Goal: Information Seeking & Learning: Learn about a topic

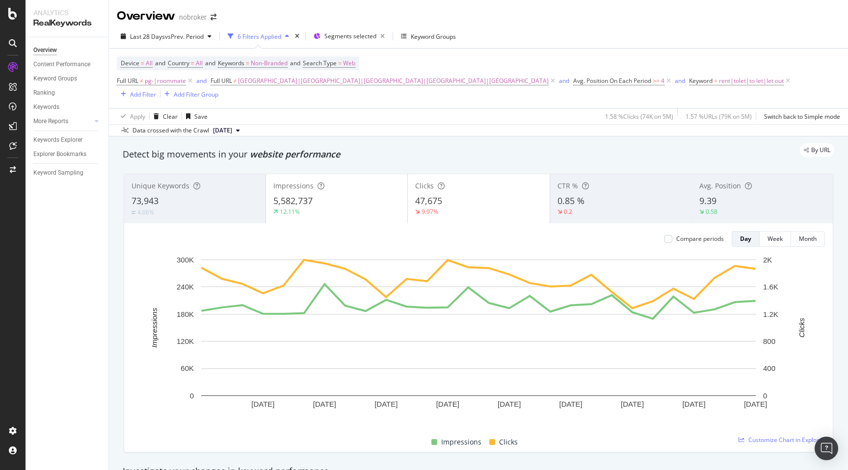
click at [402, 143] on div "By URL" at bounding box center [474, 150] width 722 height 14
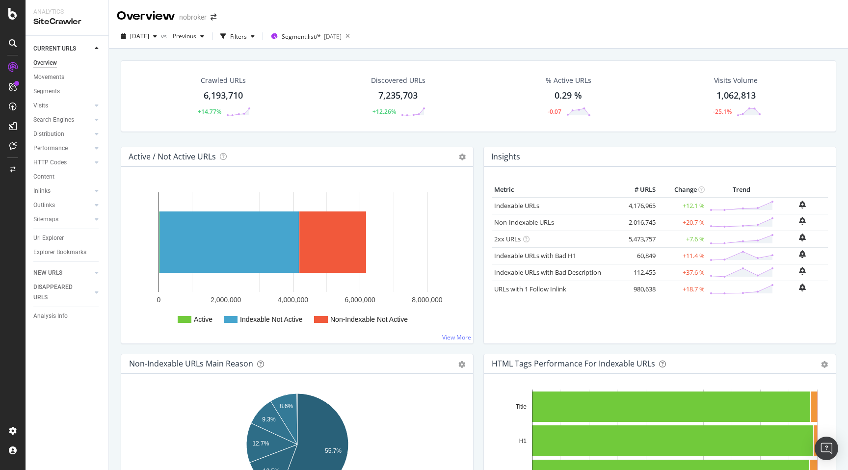
click at [115, 178] on div "Crawled URLs 6,193,710 +14.77% Discovered URLs 7,235,703 +12.26% % Active URLs …" at bounding box center [478, 284] width 739 height 470
click at [115, 187] on div "Crawled URLs 6,193,710 +14.77% Discovered URLs 7,235,703 +12.26% % Active URLs …" at bounding box center [478, 284] width 739 height 470
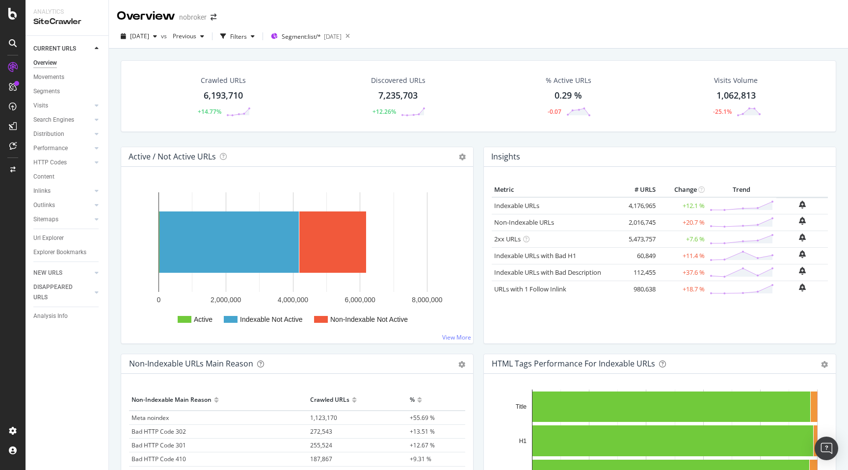
scroll to position [300, 0]
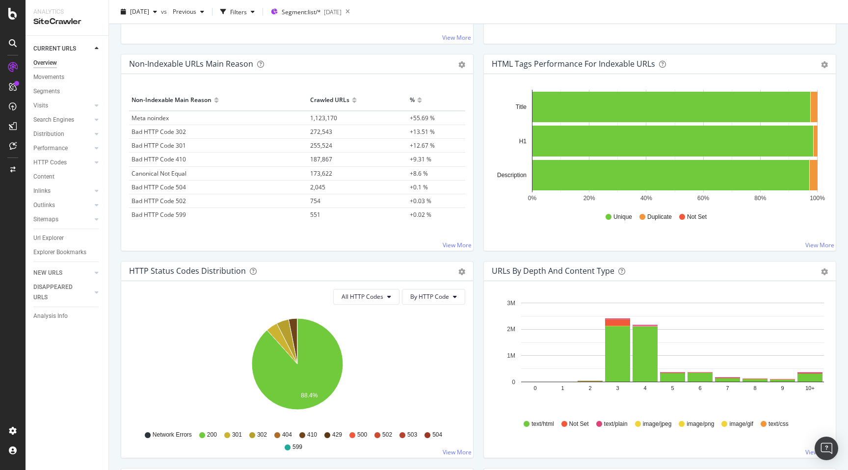
click at [474, 212] on div "Non-Indexable URLs Main Reason Pie Table Export as CSV Add to Custom Report Hol…" at bounding box center [297, 157] width 363 height 207
click at [478, 218] on div "Non-Indexable URLs Main Reason Pie Table Export as CSV Add to Custom Report Hol…" at bounding box center [297, 157] width 363 height 207
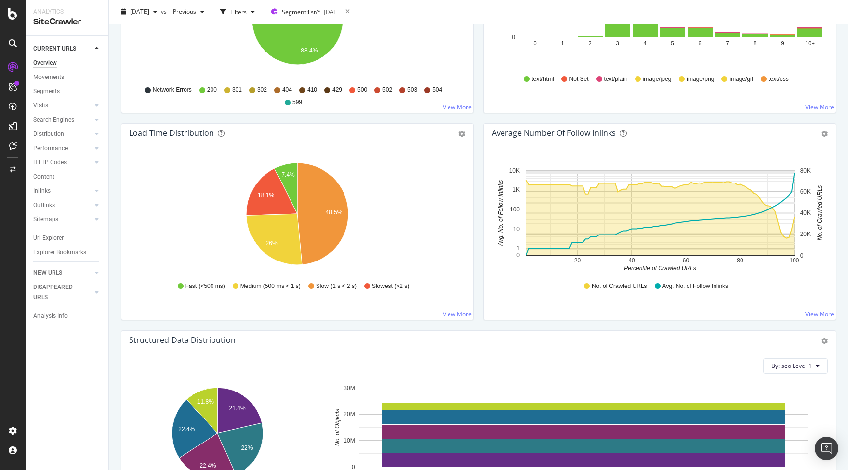
scroll to position [680, 0]
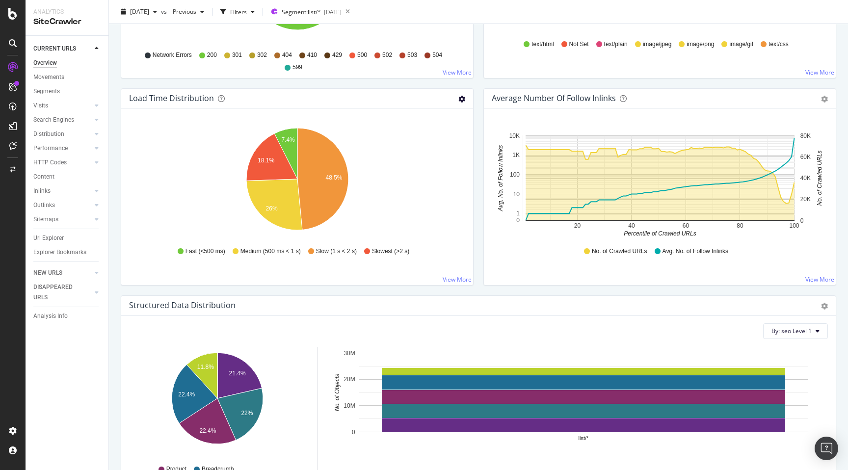
click at [460, 102] on icon "gear" at bounding box center [461, 99] width 7 height 7
click at [434, 132] on span "Table" at bounding box center [427, 136] width 89 height 13
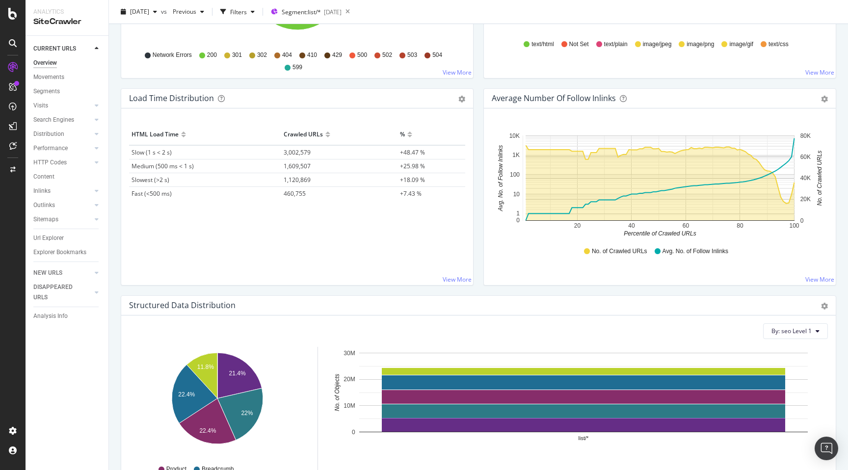
click at [480, 265] on div "Average Number of Follow Inlinks Chart (by Value) Table Export as CSV Add to Cu…" at bounding box center [660, 191] width 363 height 207
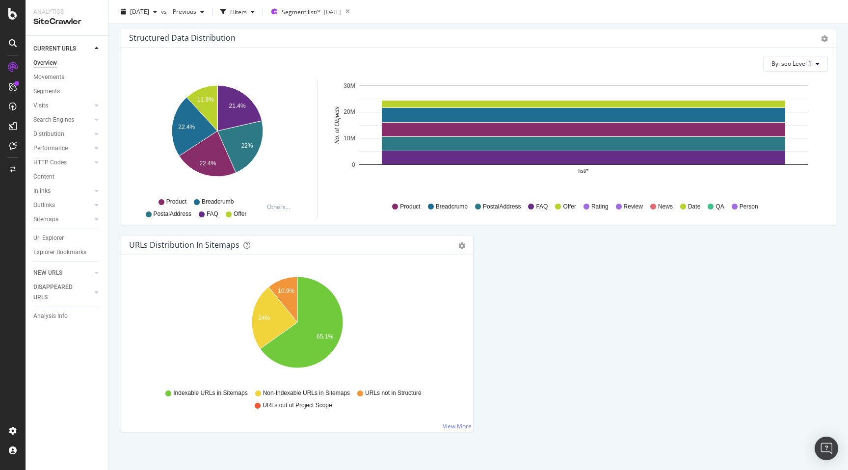
scroll to position [954, 0]
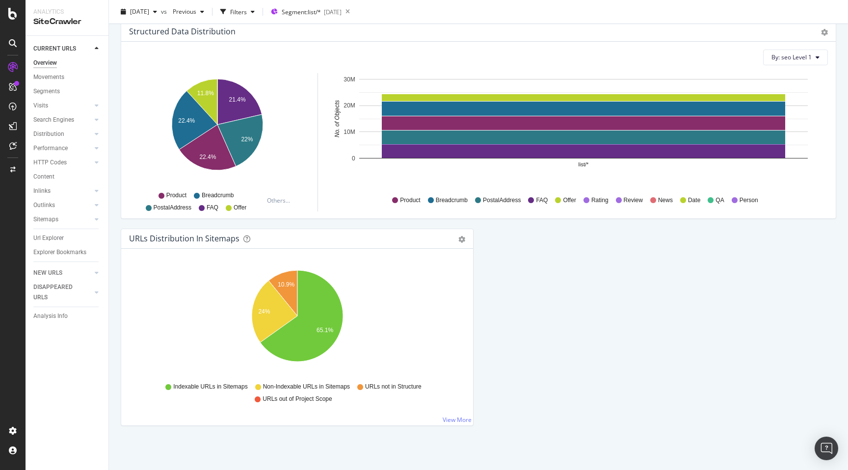
click at [462, 235] on div "Pie Table Export as CSV Add to Custom Report" at bounding box center [461, 239] width 7 height 10
click at [462, 244] on div "URLs Distribution in Sitemaps Pie Table Export as CSV Add to Custom Report" at bounding box center [297, 239] width 352 height 20
click at [461, 241] on icon "gear" at bounding box center [461, 239] width 7 height 7
click at [431, 272] on span "Table" at bounding box center [427, 276] width 89 height 13
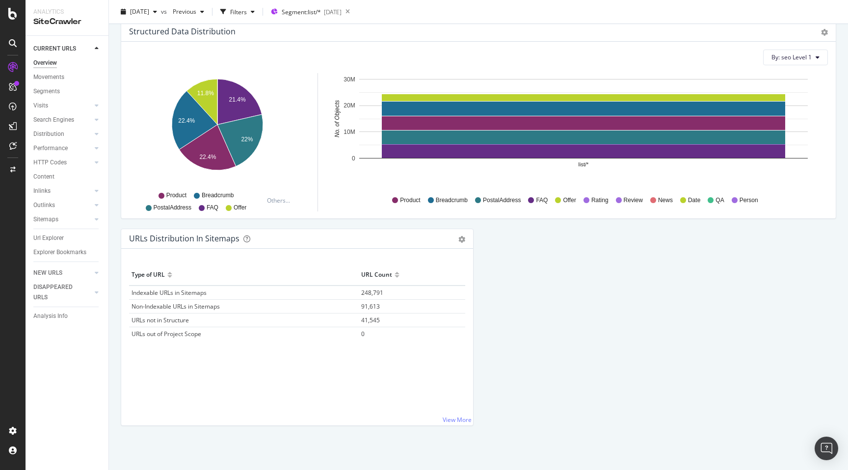
click at [303, 385] on div "Type of URL URL Count Indexable URLs in Sitemaps 248,791 Non-Indexable URLs in …" at bounding box center [297, 330] width 336 height 130
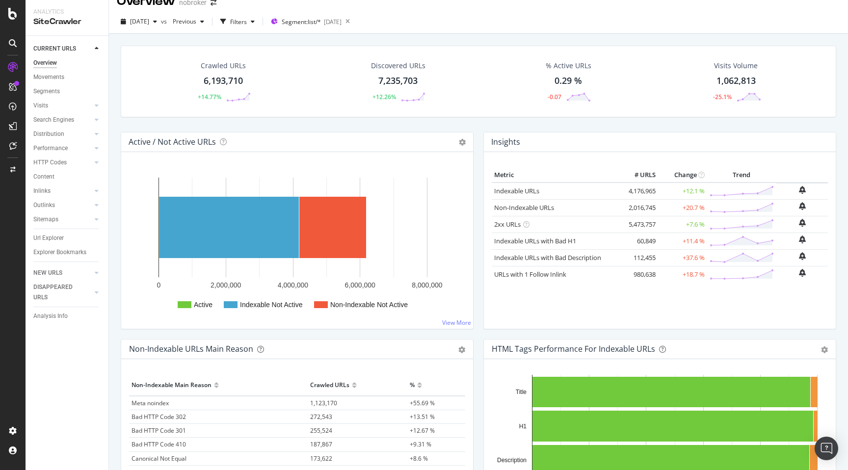
scroll to position [0, 0]
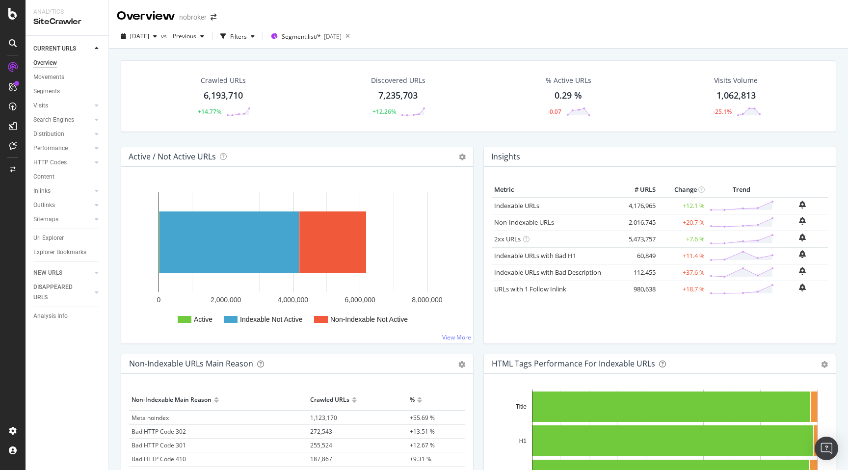
click at [478, 176] on div "Active / Not Active URLs Chart (by Value) Chart (by Percentage) Table Expand Ex…" at bounding box center [297, 250] width 363 height 207
click at [50, 76] on div "Movements" at bounding box center [48, 77] width 31 height 10
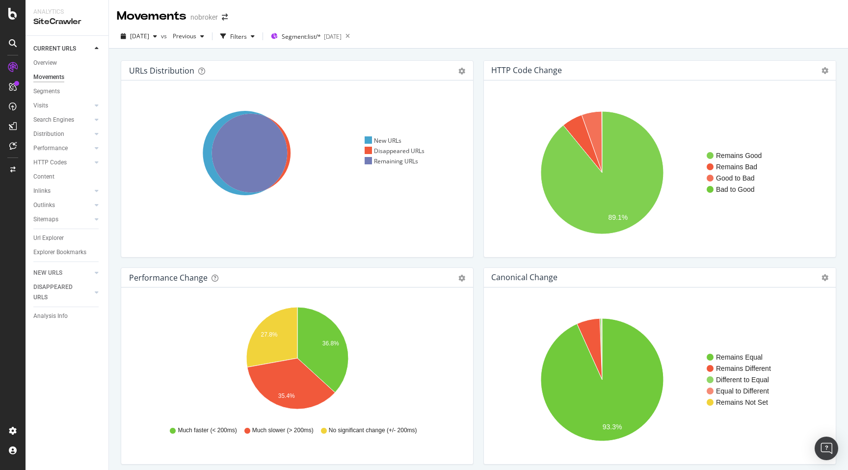
click at [476, 335] on div "Performance Change Pie Table Export as CSV Add to Custom Report Hold CMD (⌘) wh…" at bounding box center [297, 370] width 363 height 207
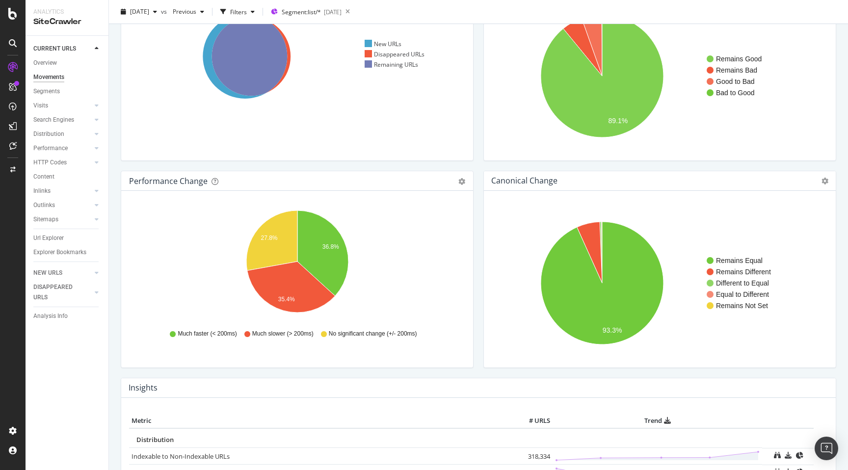
scroll to position [110, 0]
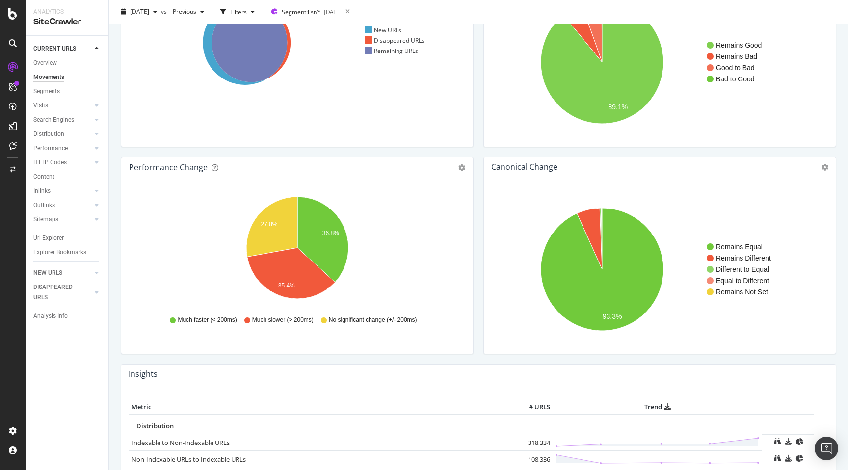
click at [115, 351] on div "URLs Distribution Venn Table Export as CSV Add to Custom Report Hold CMD (⌘) wh…" at bounding box center [478, 173] width 739 height 470
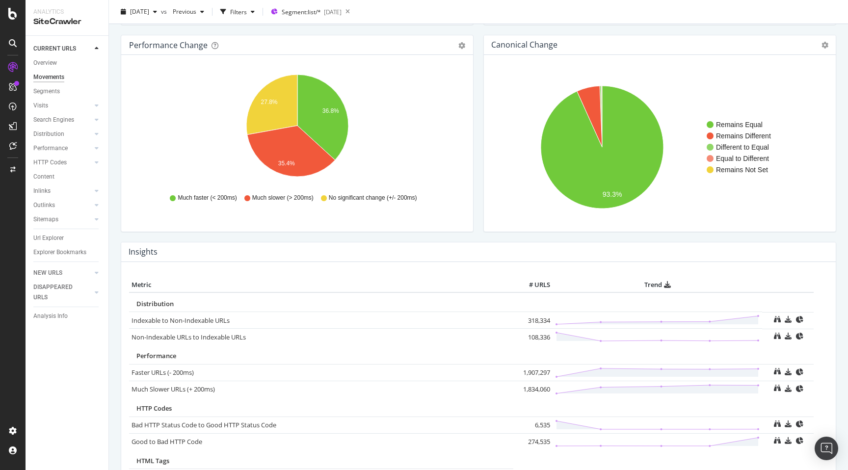
scroll to position [248, 0]
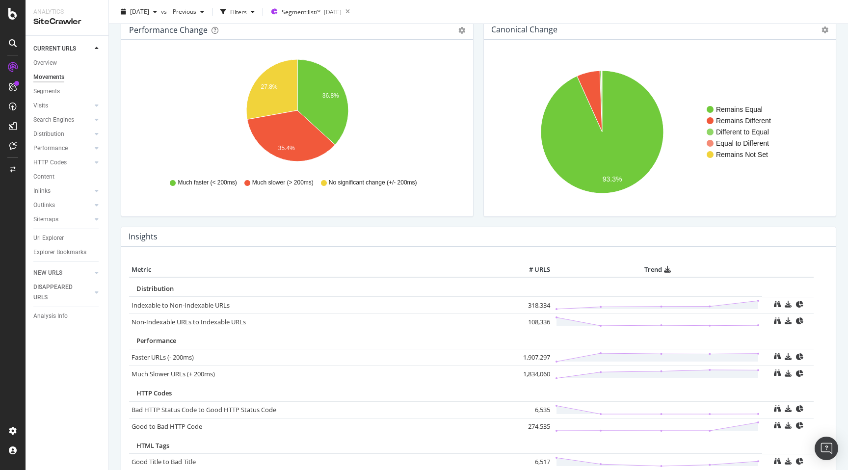
click at [113, 340] on div "Movements nobroker 2025 Sep. 1st vs Previous Filters Segment: list/* 2025-09-03…" at bounding box center [478, 235] width 739 height 470
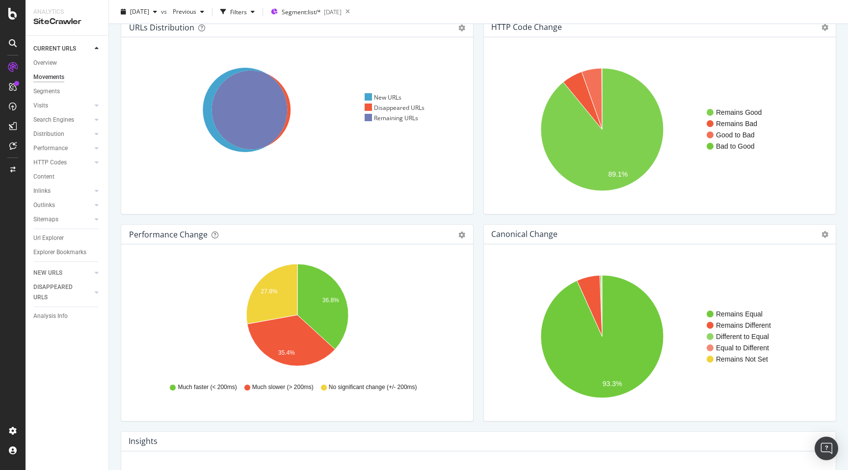
scroll to position [0, 0]
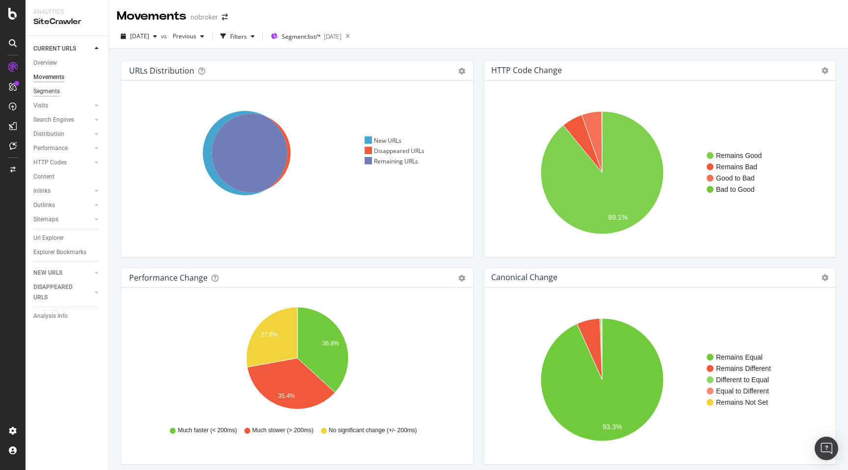
click at [57, 91] on div "Segments" at bounding box center [46, 91] width 27 height 10
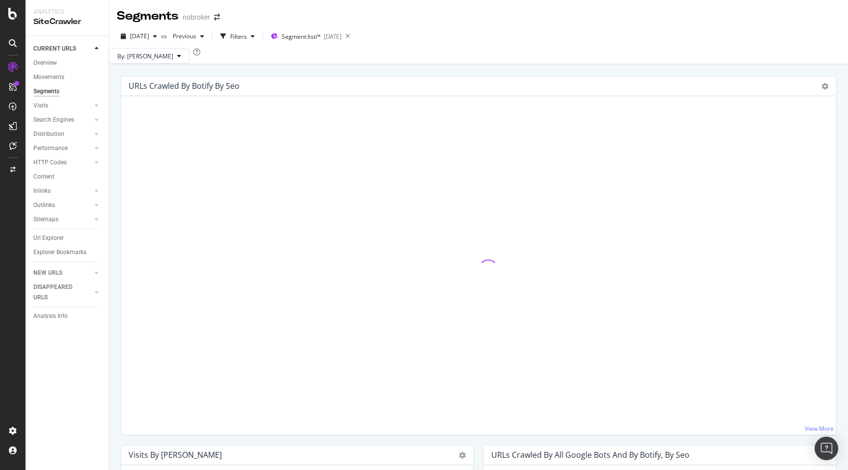
click at [112, 160] on div "URLs Crawled By Botify By seo Sunburst Treemap Table Expand Export as CSV × Vie…" at bounding box center [478, 299] width 739 height 470
click at [116, 161] on div "URLs Crawled By Botify By seo Sunburst Treemap Table Expand Export as CSV × Vie…" at bounding box center [478, 260] width 725 height 369
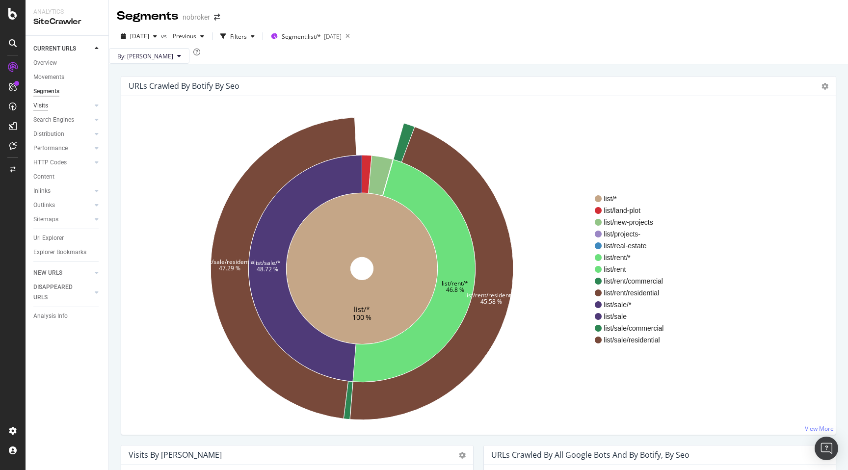
click at [42, 106] on div "Visits" at bounding box center [40, 106] width 15 height 10
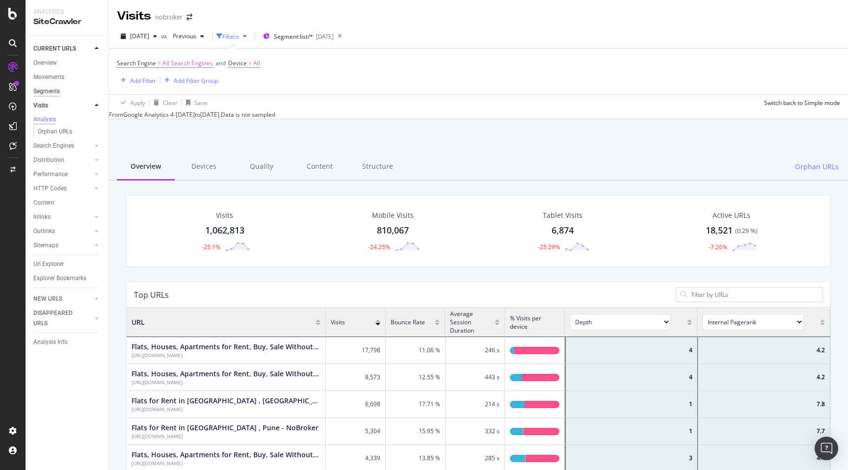
click at [49, 92] on div "Segments" at bounding box center [46, 91] width 27 height 10
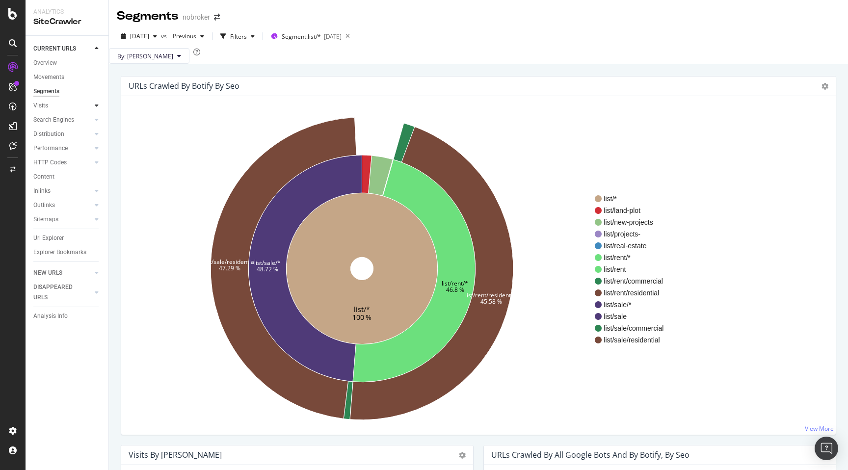
click at [96, 106] on icon at bounding box center [97, 106] width 4 height 6
click at [58, 133] on div "Orphan URLs" at bounding box center [55, 134] width 34 height 10
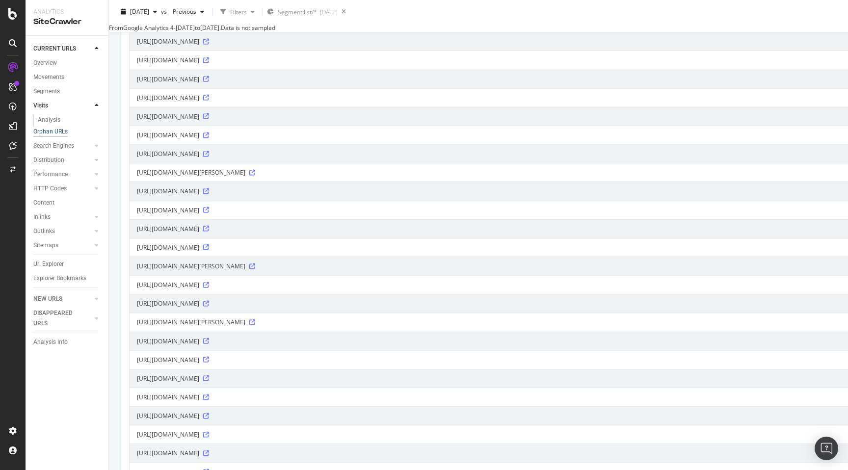
scroll to position [1193, 0]
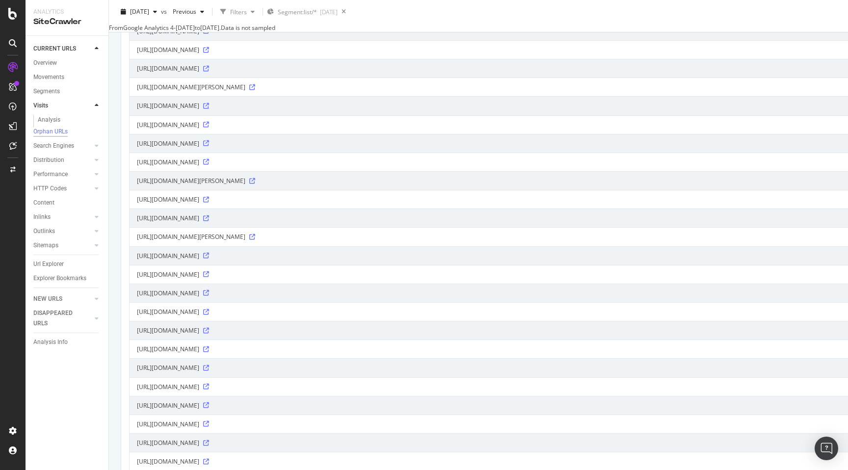
click at [209, 109] on icon at bounding box center [206, 106] width 6 height 6
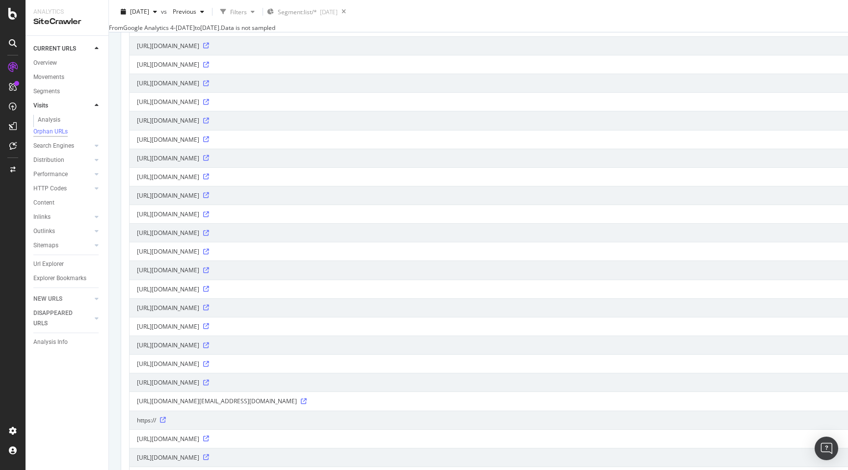
scroll to position [0, 0]
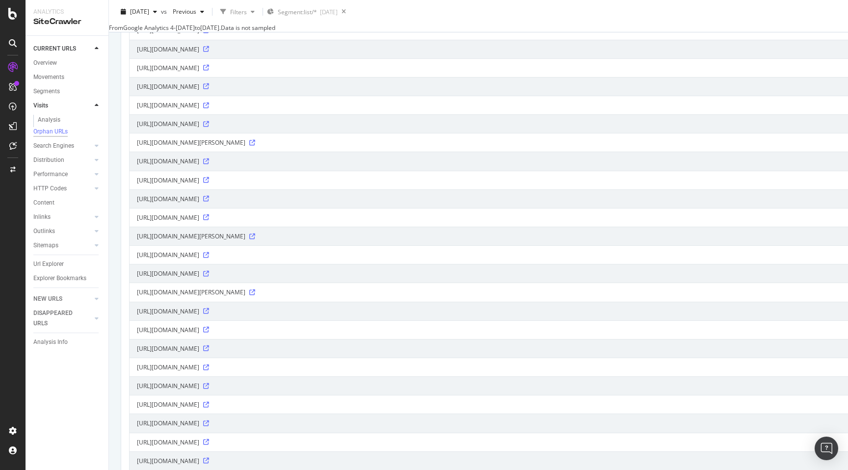
scroll to position [1145, 0]
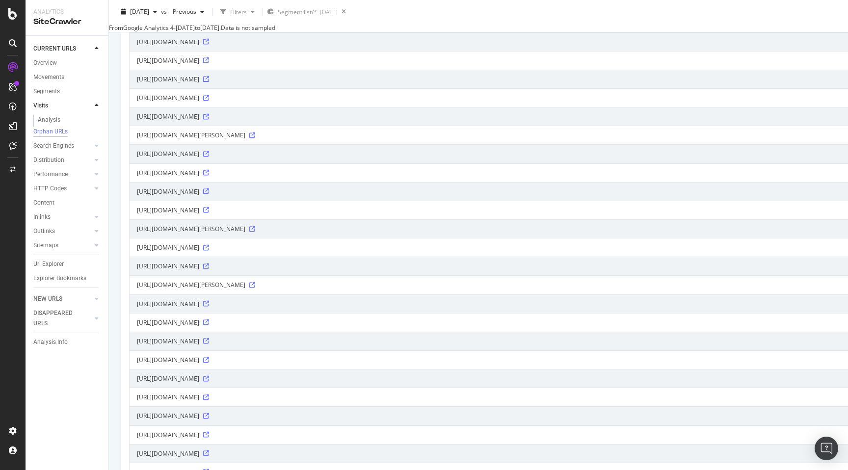
click at [209, 82] on icon at bounding box center [206, 79] width 6 height 6
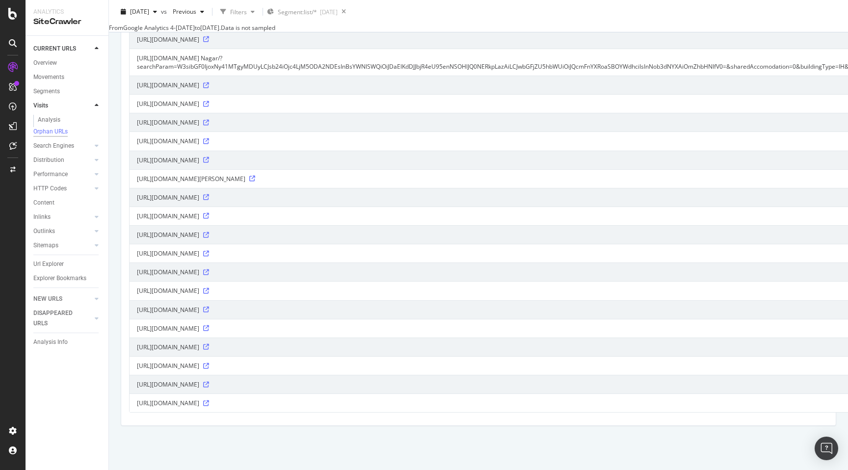
scroll to position [1868, 0]
click at [209, 404] on icon at bounding box center [206, 404] width 6 height 6
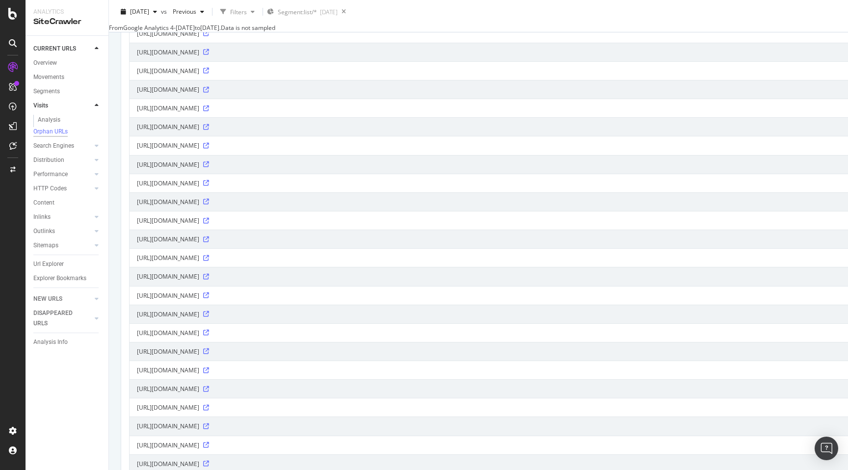
scroll to position [0, 0]
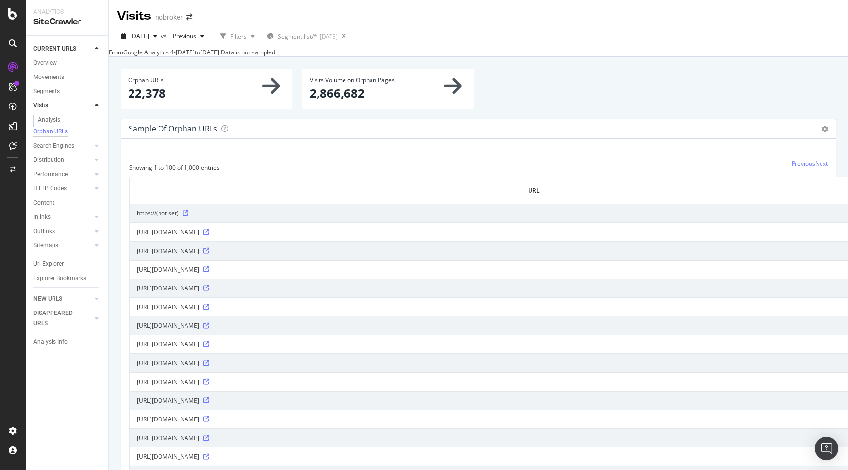
click at [115, 217] on div "× Orphan URLs 22,378 Visits Volume on Orphan Pages 2,866,682 Sample of orphan U…" at bounding box center [478, 292] width 739 height 470
click at [63, 148] on div "Search Engines" at bounding box center [53, 146] width 41 height 10
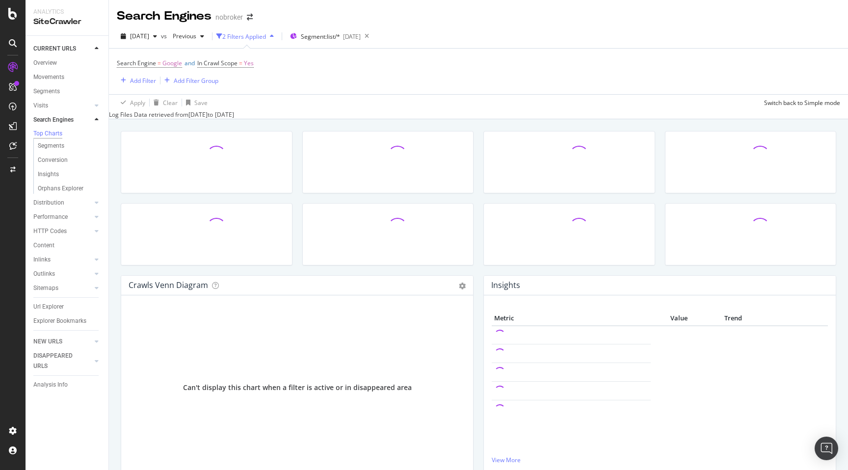
click at [112, 162] on div "Crawls Venn Diagram Chart (by Value) Table Expand Export as CSV × This graph sh…" at bounding box center [478, 354] width 739 height 470
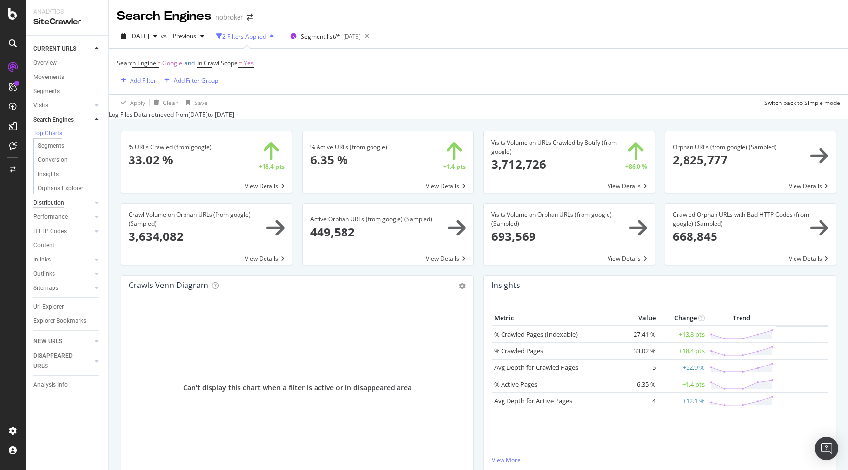
click at [55, 206] on div "Distribution" at bounding box center [48, 203] width 31 height 10
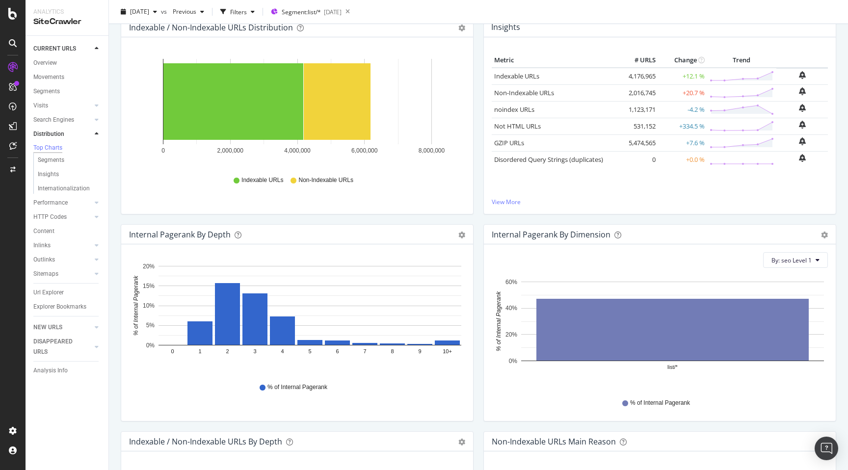
scroll to position [116, 0]
click at [114, 116] on div "Crawled URLs 6,193,710 +14.8 % View Details Indexable URLs 4,176,965 +12.1 % Vi…" at bounding box center [478, 168] width 739 height 470
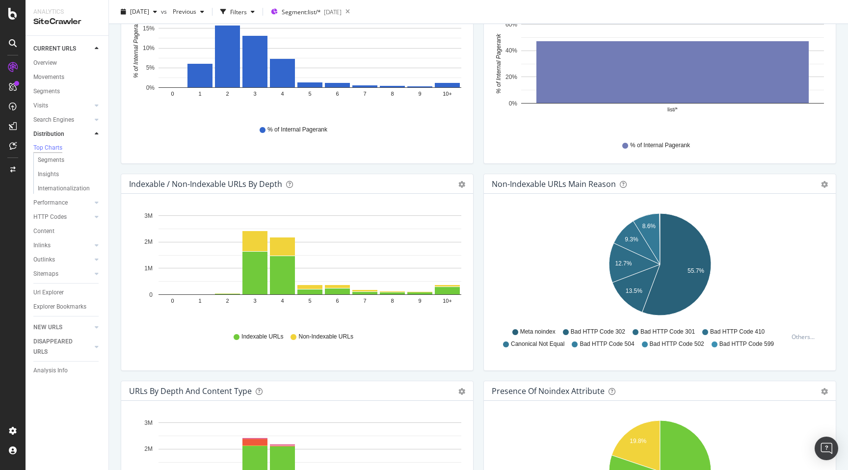
scroll to position [374, 0]
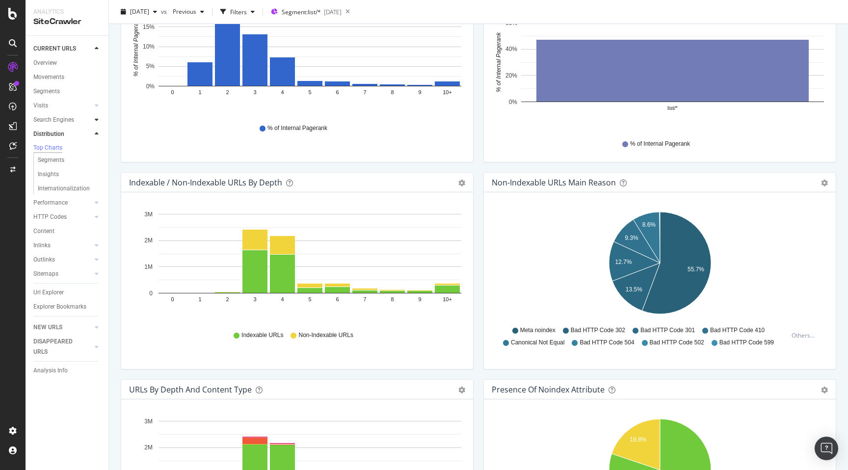
click at [92, 119] on div at bounding box center [97, 120] width 10 height 10
click at [54, 134] on div "Top Charts" at bounding box center [52, 134] width 29 height 10
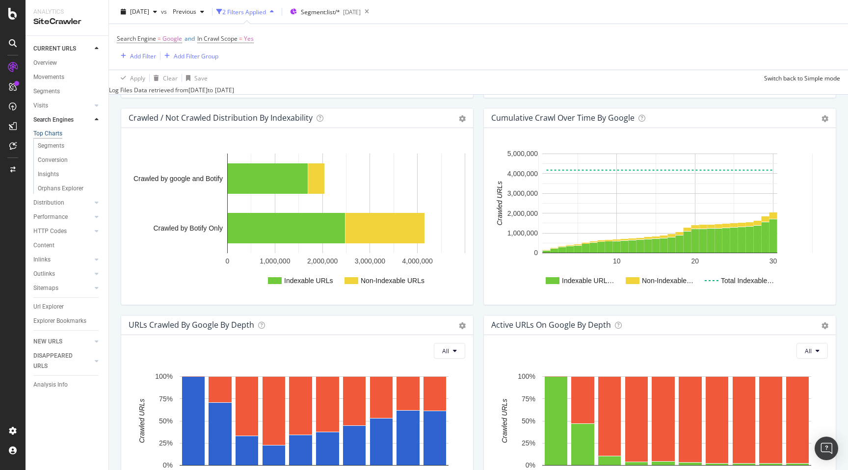
scroll to position [449, 0]
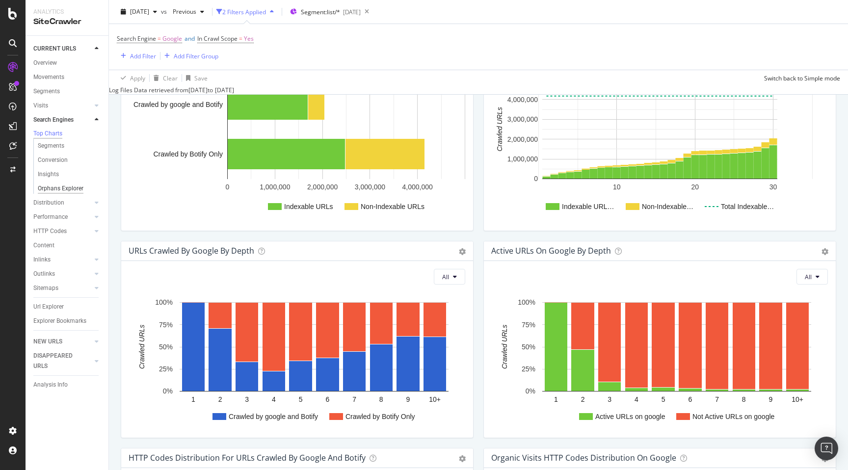
click at [61, 189] on div "Orphans Explorer" at bounding box center [61, 189] width 46 height 10
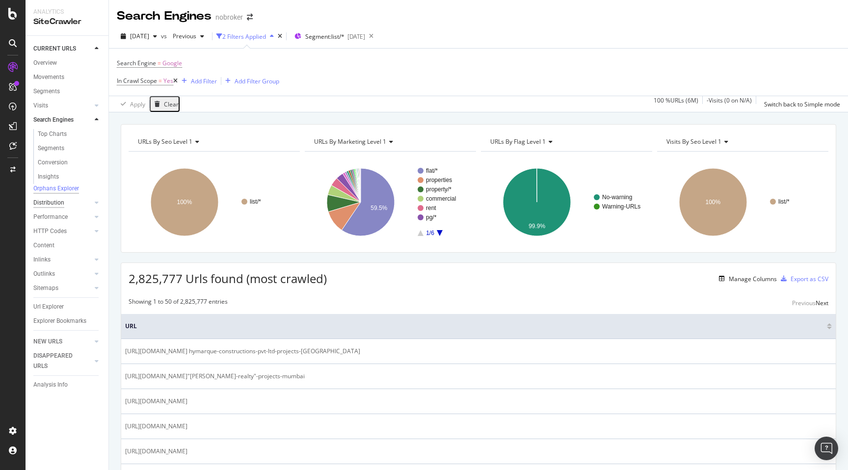
click at [55, 205] on div "Distribution" at bounding box center [48, 203] width 31 height 10
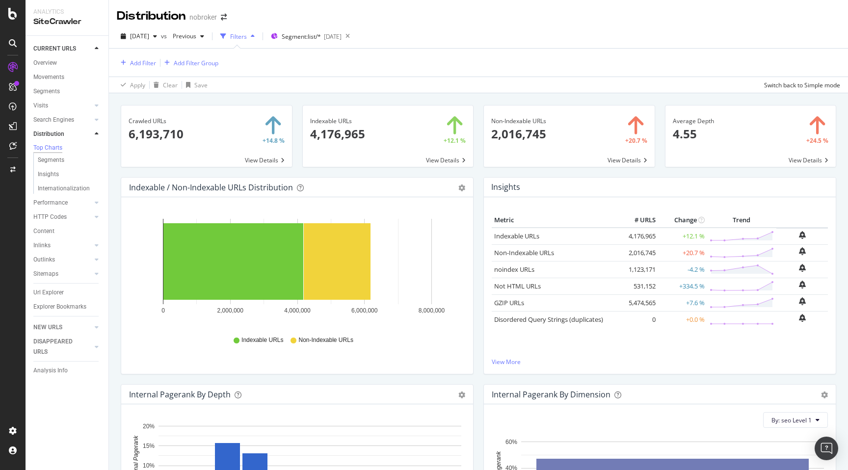
click at [114, 223] on div "Crawled URLs 6,193,710 +14.8 % View Details Indexable URLs 4,176,965 +12.1 % Vi…" at bounding box center [478, 328] width 739 height 470
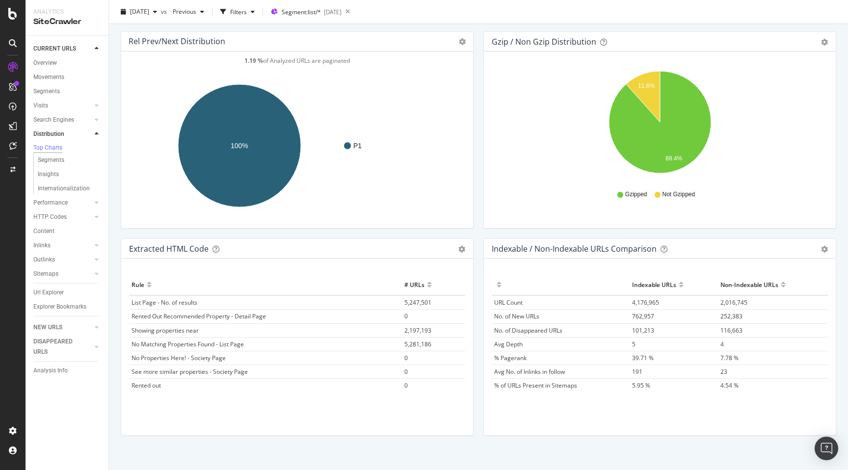
scroll to position [1354, 0]
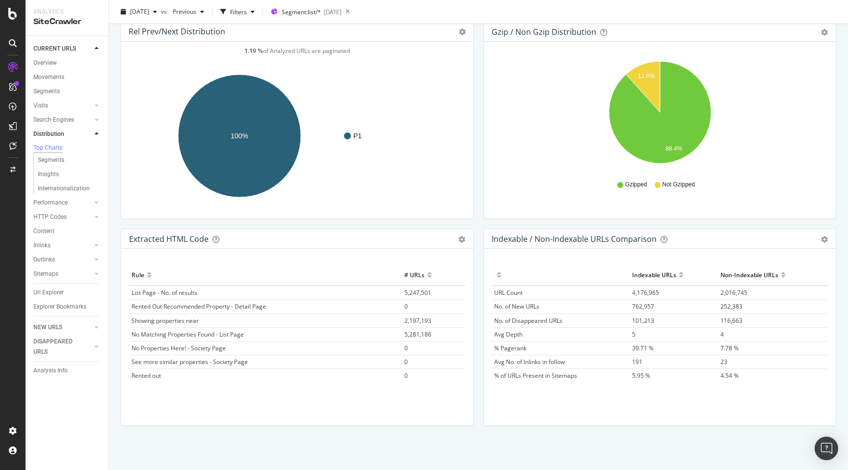
click at [117, 349] on div "Extracted HTML Code Export as CSV Add to Custom Report Hold CMD (⌘) while click…" at bounding box center [297, 332] width 363 height 207
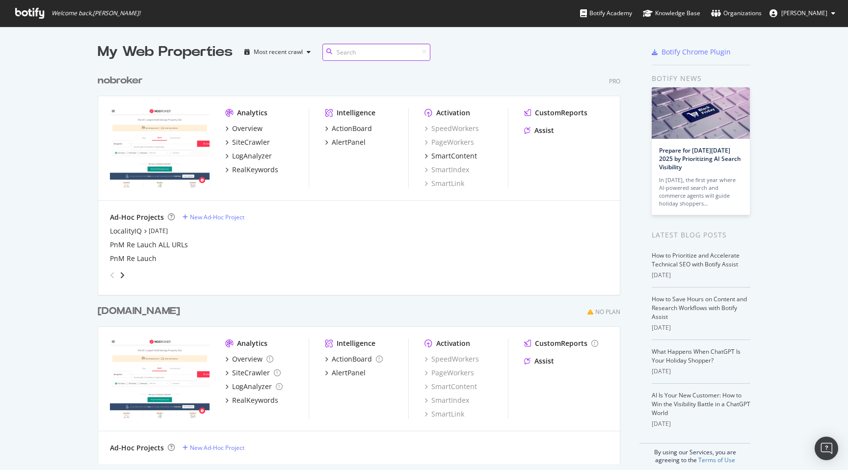
scroll to position [402, 531]
click at [261, 141] on div "SiteCrawler" at bounding box center [251, 142] width 38 height 10
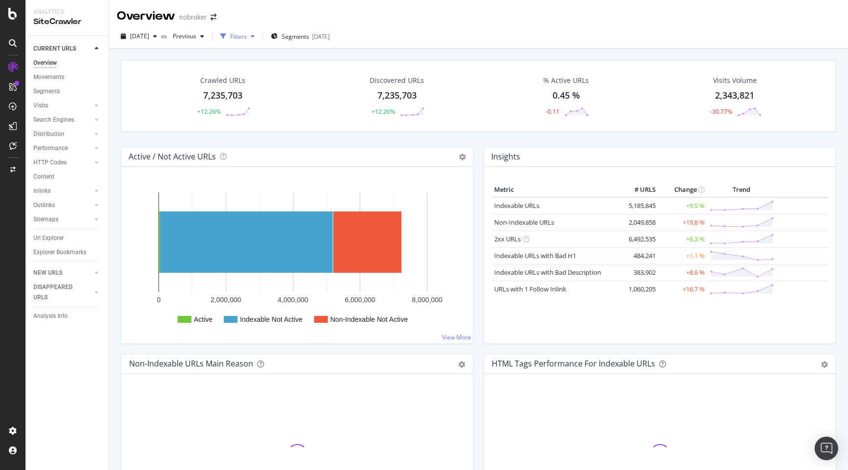
click at [247, 38] on div "Filters" at bounding box center [238, 36] width 17 height 8
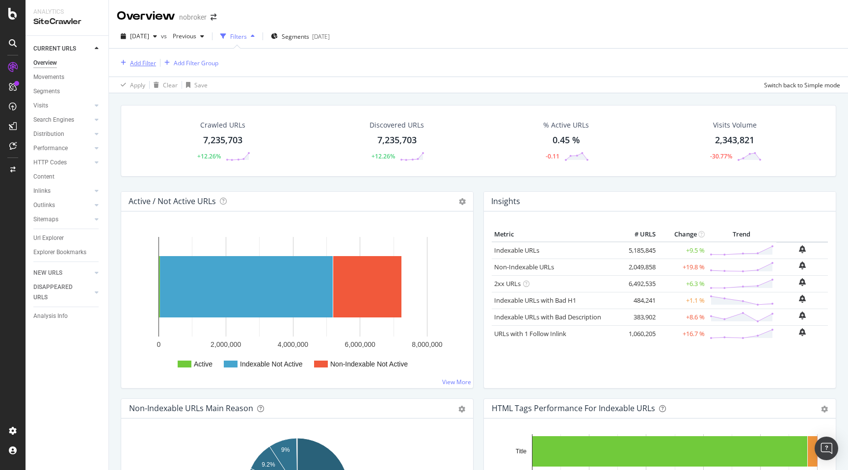
click at [136, 61] on div "Add Filter" at bounding box center [143, 63] width 26 height 8
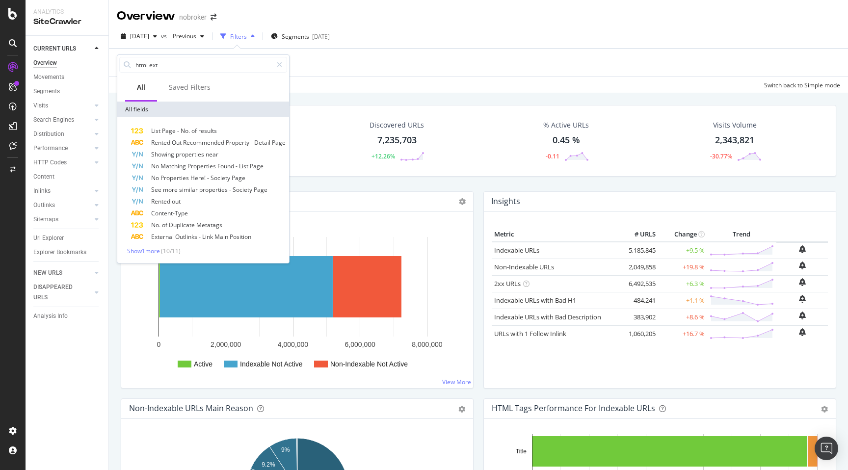
type input "html extr"
click at [182, 134] on span "No." at bounding box center [186, 131] width 11 height 8
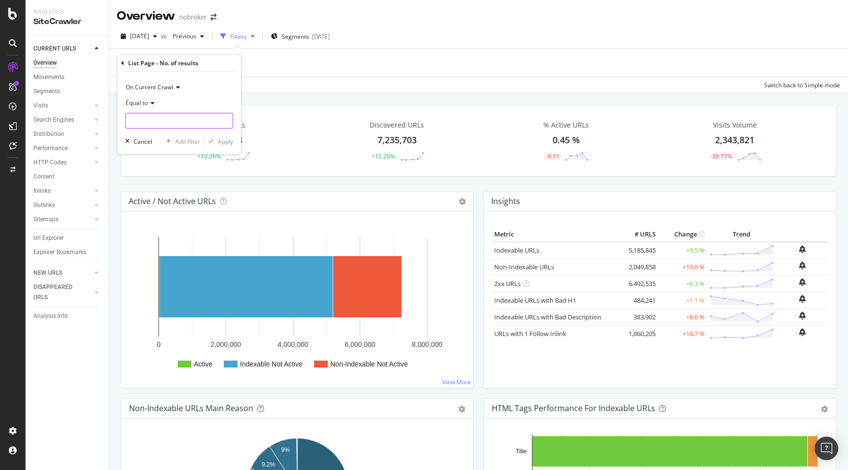
click at [158, 121] on input "number" at bounding box center [179, 121] width 108 height 16
click at [149, 102] on icon at bounding box center [151, 103] width 7 height 6
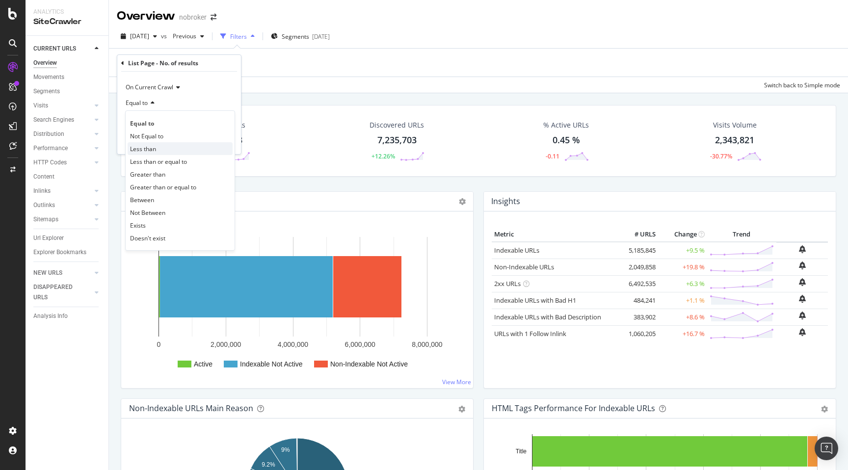
click at [149, 147] on span "Less than" at bounding box center [143, 149] width 26 height 8
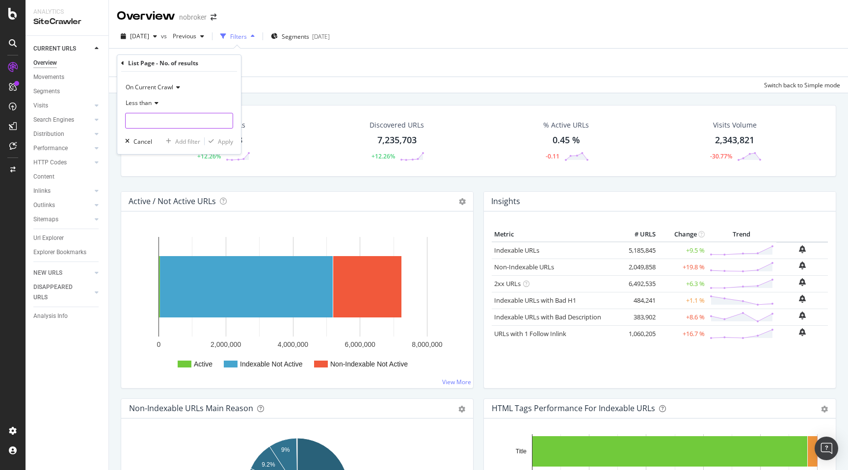
click at [145, 123] on input "number" at bounding box center [179, 121] width 108 height 16
type input "5"
click at [222, 142] on div "Apply" at bounding box center [225, 141] width 15 height 8
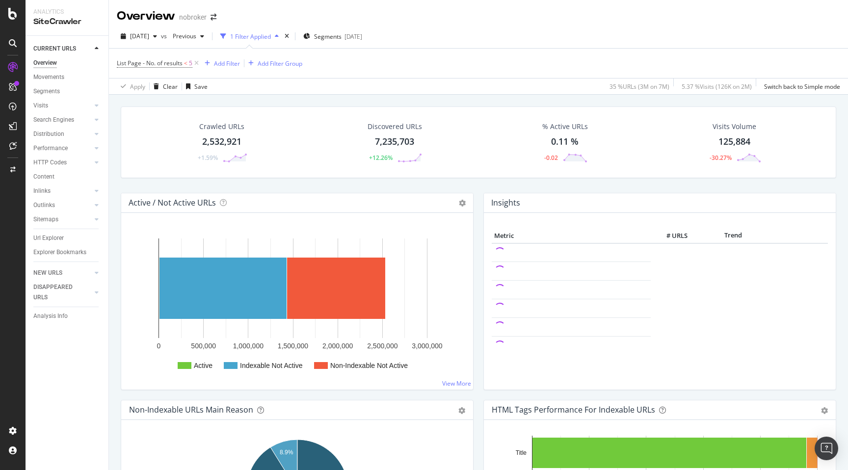
click at [218, 138] on div "2,532,921" at bounding box center [221, 141] width 39 height 13
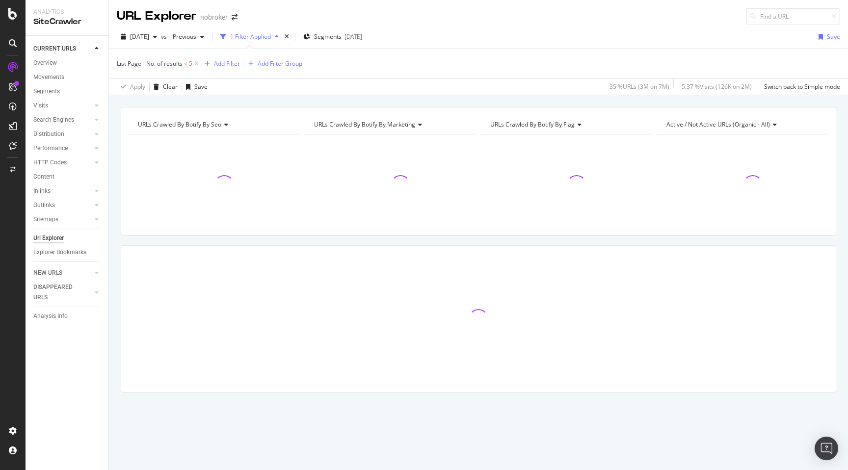
click at [114, 233] on div "URLs Crawled By Botify By seo Chart (by Value) Table Expand Export as CSV Expor…" at bounding box center [478, 267] width 739 height 320
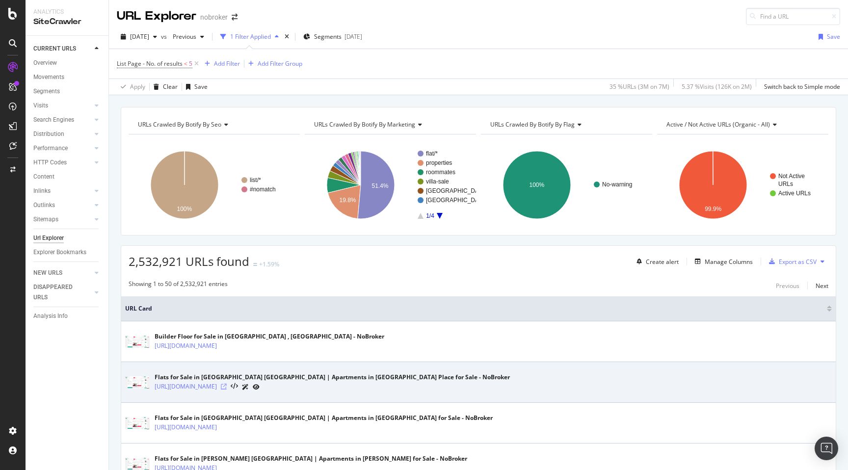
click at [227, 387] on icon at bounding box center [224, 387] width 6 height 6
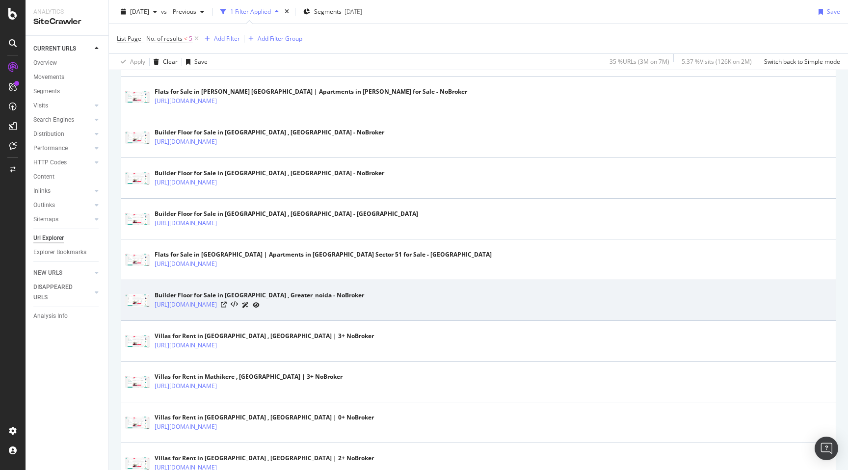
scroll to position [368, 0]
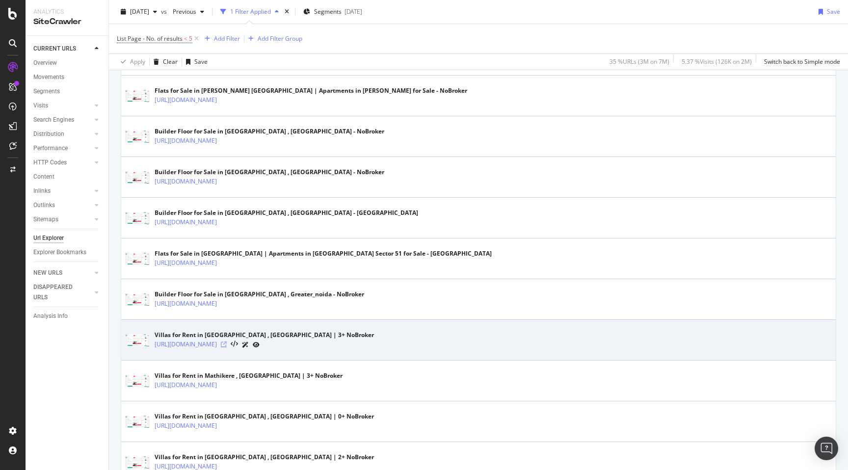
click at [227, 343] on icon at bounding box center [224, 345] width 6 height 6
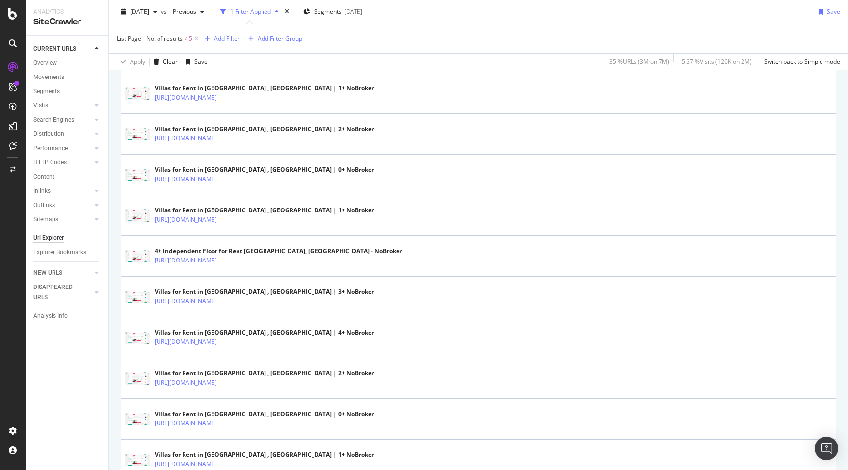
scroll to position [1199, 0]
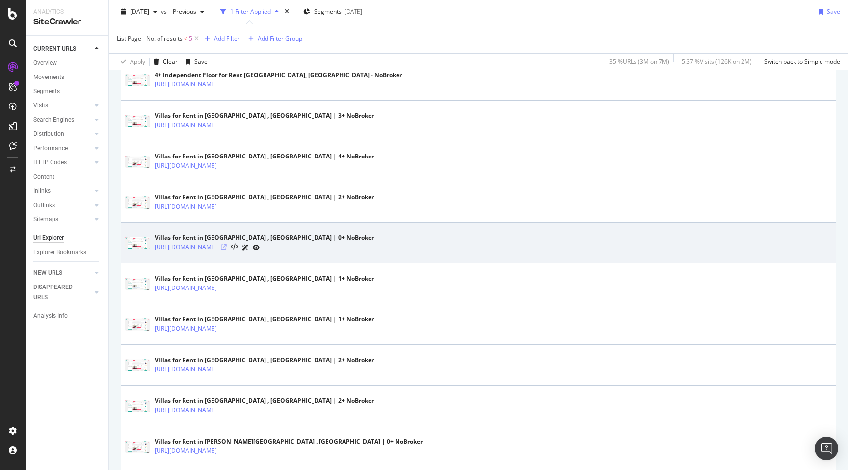
click at [227, 247] on icon at bounding box center [224, 247] width 6 height 6
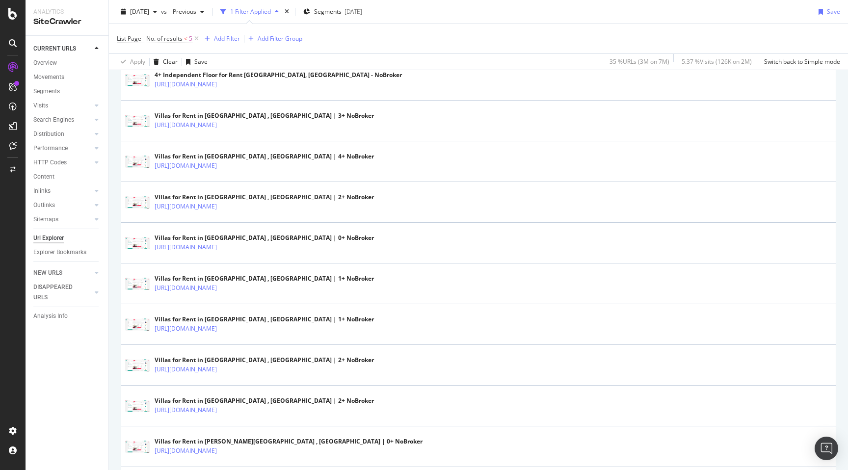
click at [113, 326] on div "URLs Crawled By Botify By seo Chart (by Value) Table Expand Export as CSV Expor…" at bounding box center [478, 62] width 739 height 2308
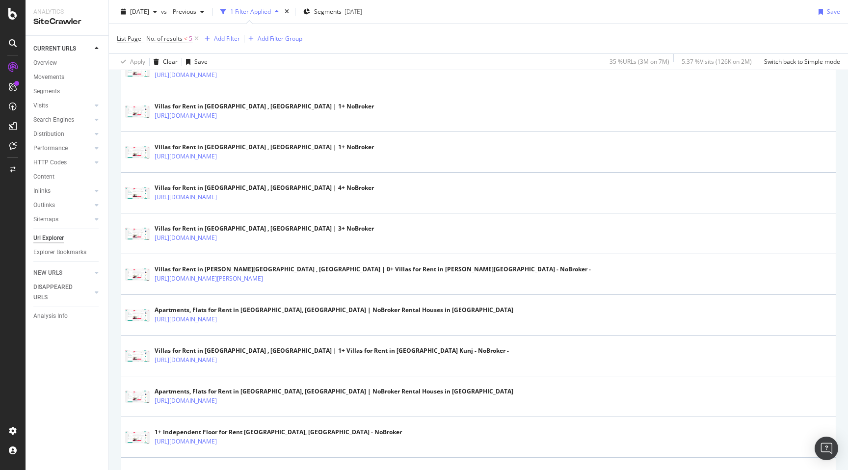
scroll to position [1685, 0]
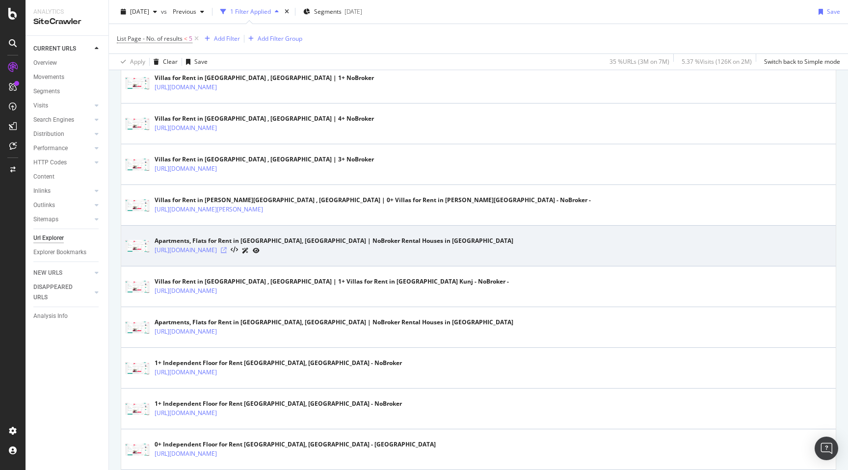
click at [227, 251] on icon at bounding box center [224, 250] width 6 height 6
